Goal: Find contact information: Find contact information

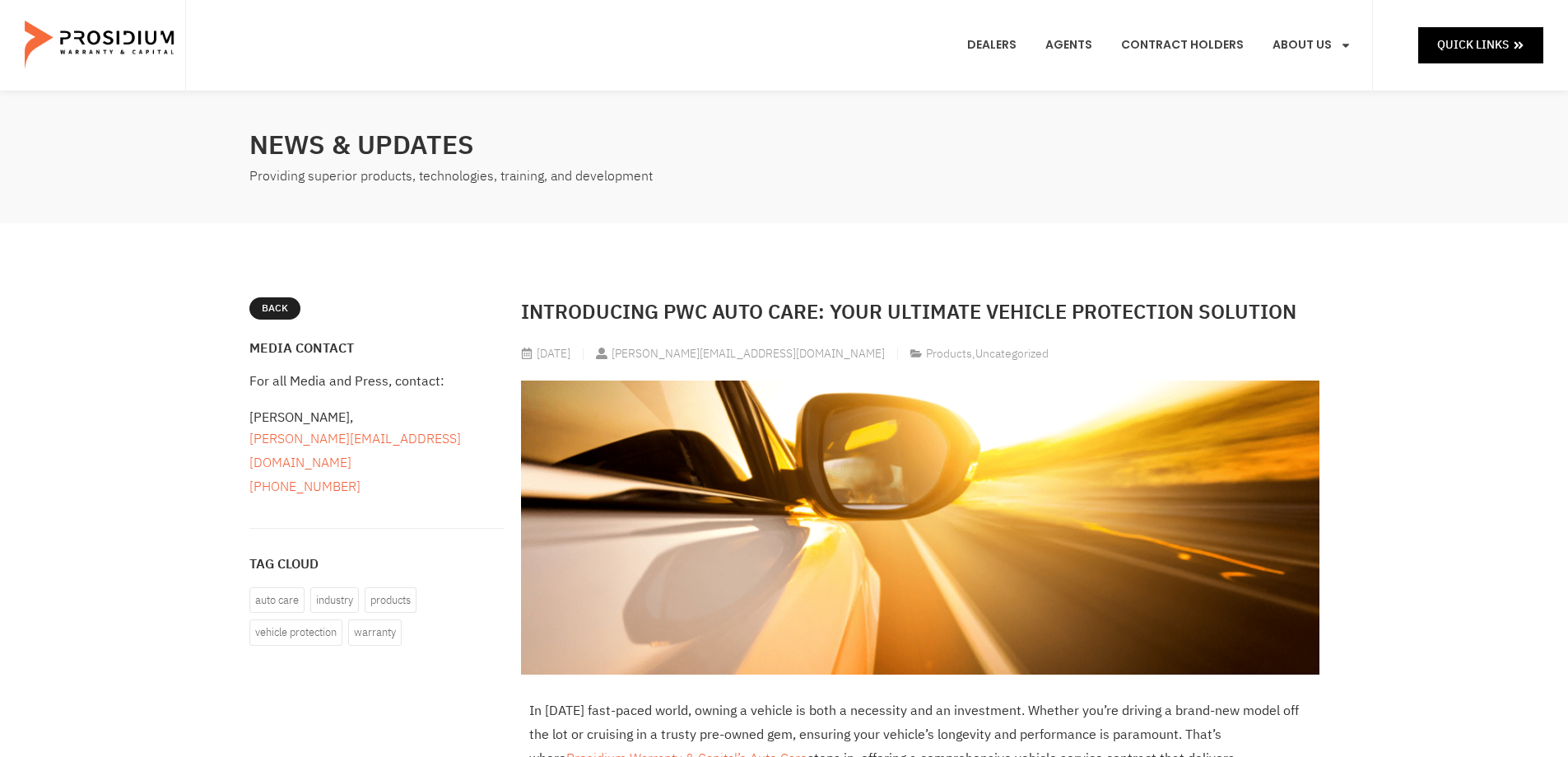
drag, startPoint x: 434, startPoint y: 425, endPoint x: 508, endPoint y: 346, distance: 108.2
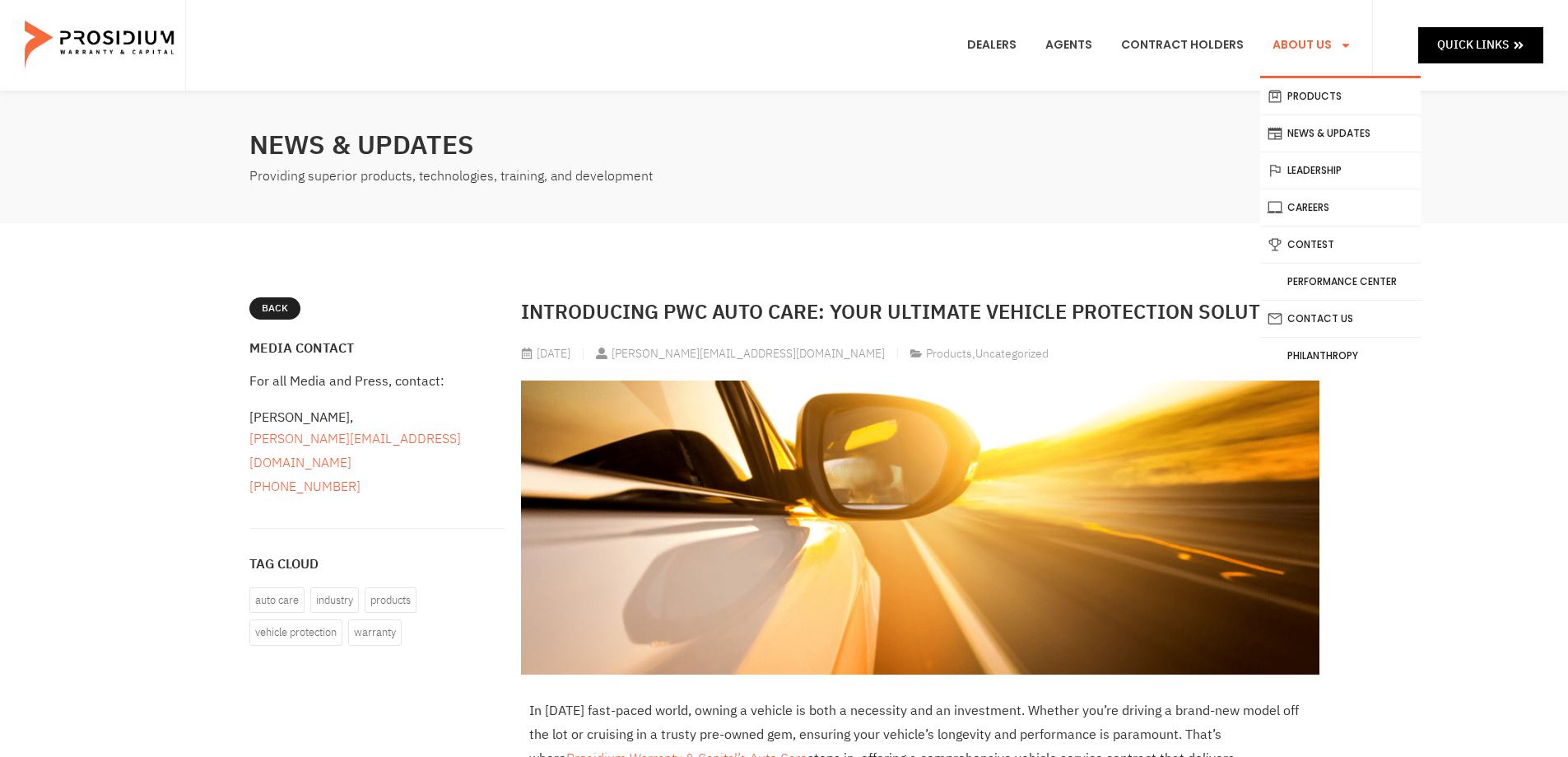
click at [1315, 47] on link "About Us" at bounding box center [1313, 44] width 104 height 61
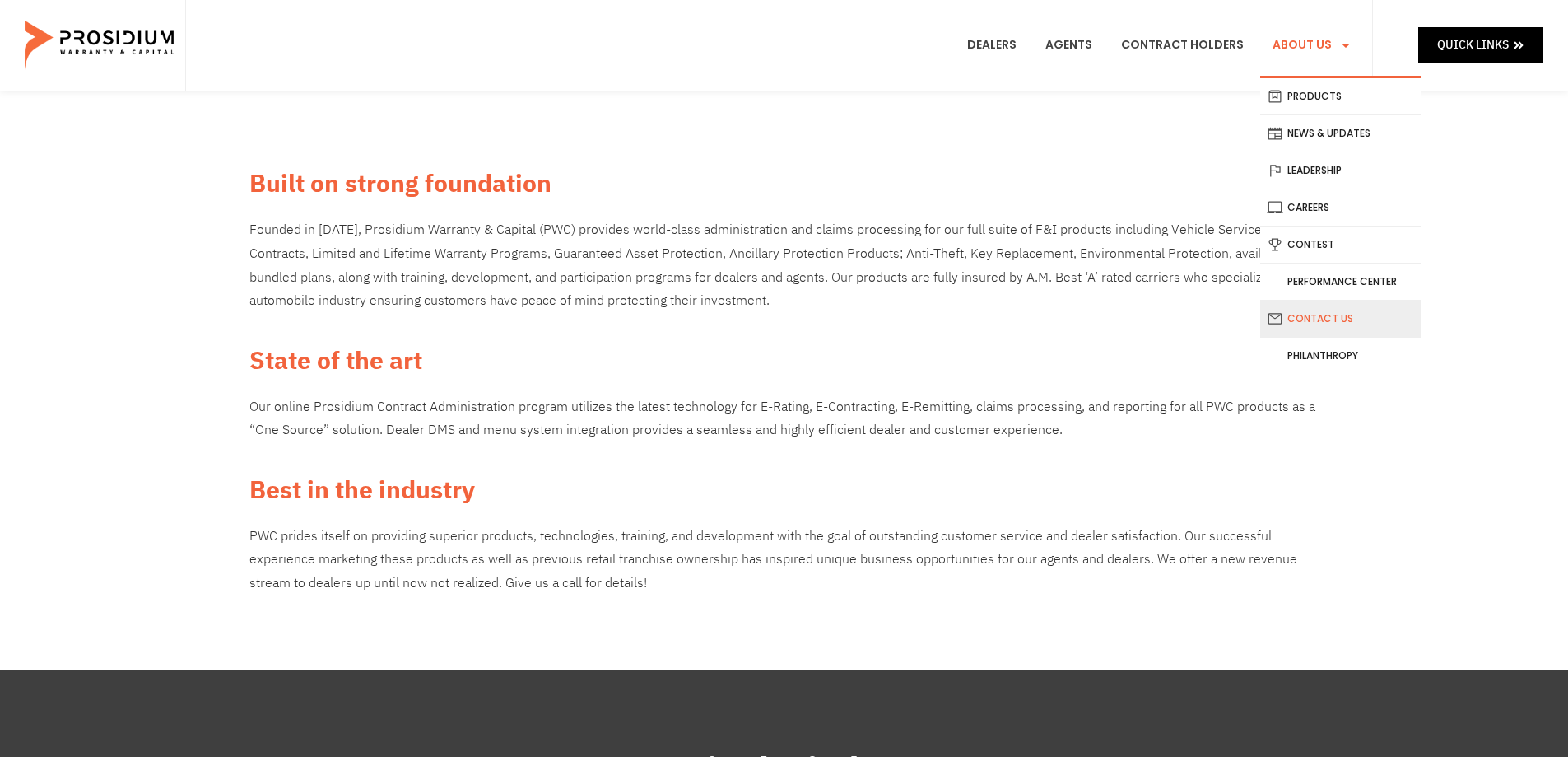
click at [1349, 316] on link "Contact Us" at bounding box center [1341, 319] width 161 height 37
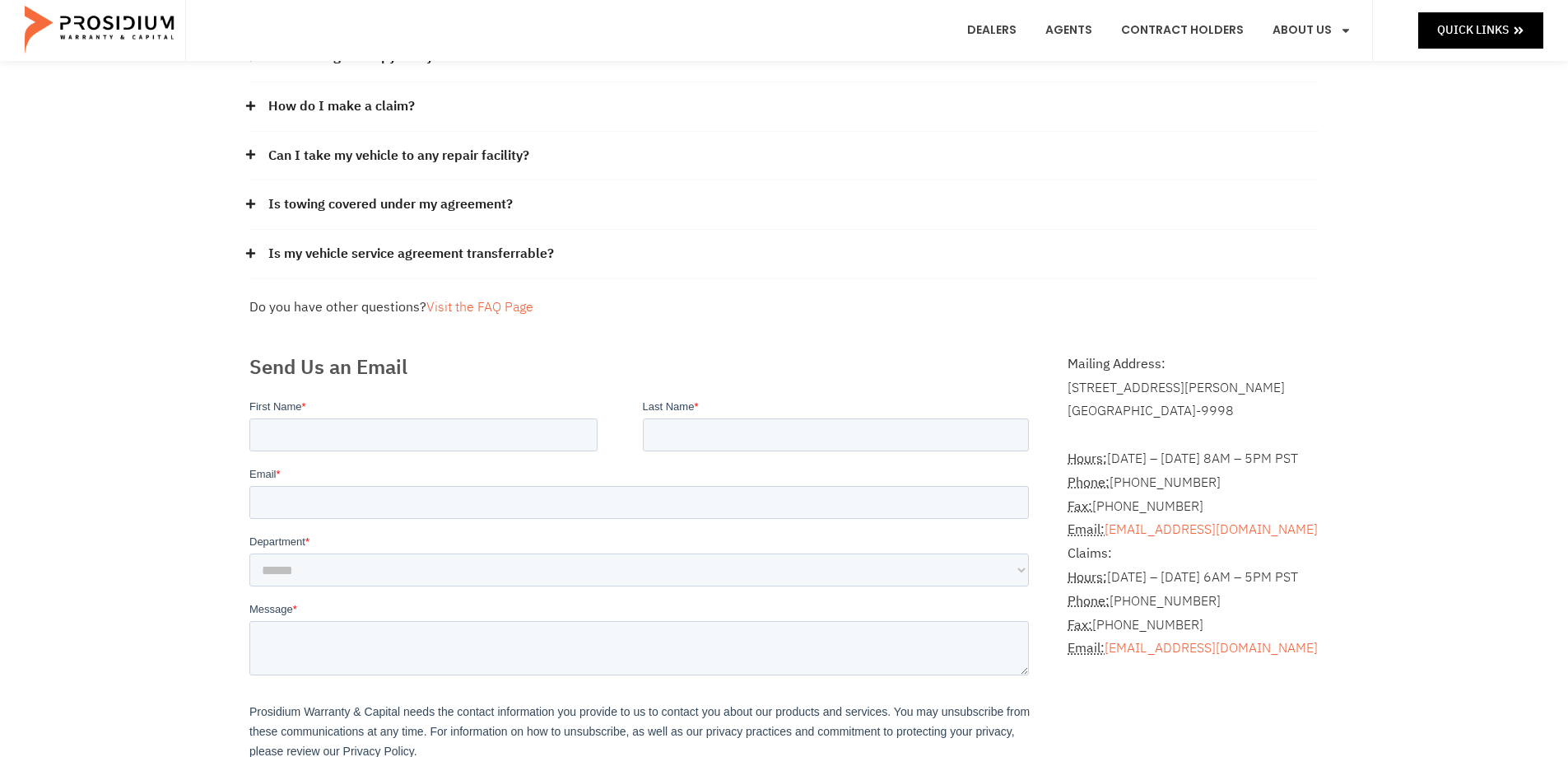
scroll to position [264, 0]
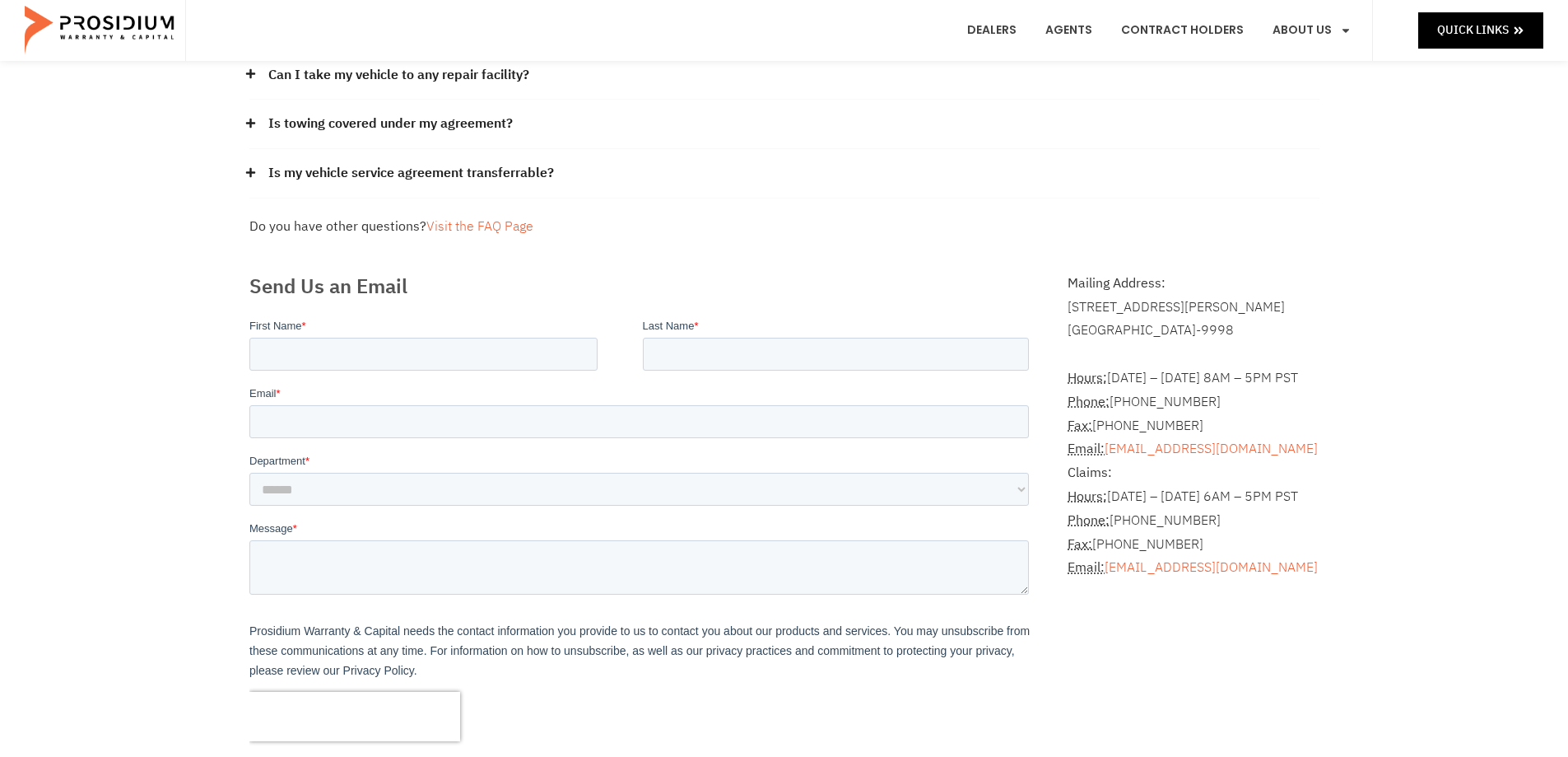
drag, startPoint x: 1026, startPoint y: 626, endPoint x: 1023, endPoint y: 678, distance: 52.1
